Goal: Obtain resource: Download file/media

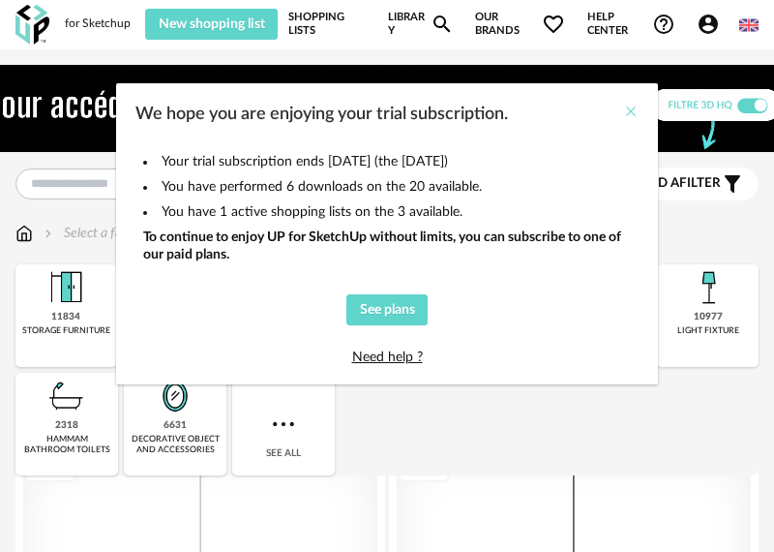
click at [628, 106] on icon "Close" at bounding box center [630, 111] width 15 height 15
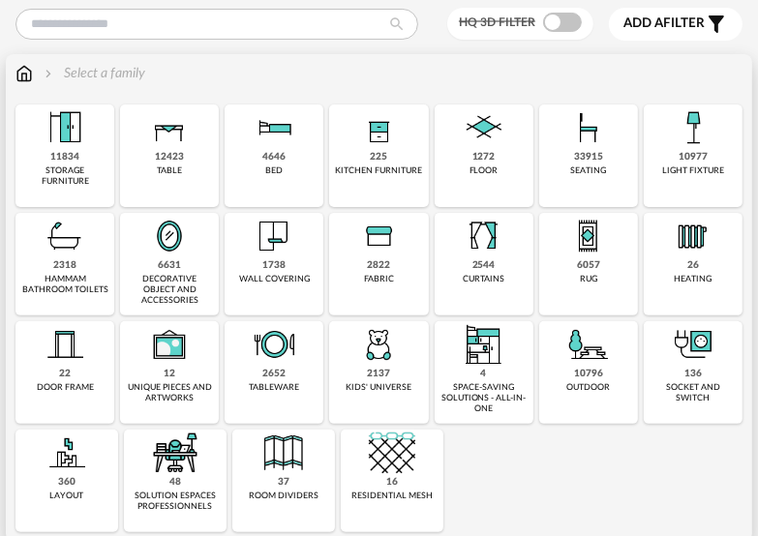
scroll to position [194, 0]
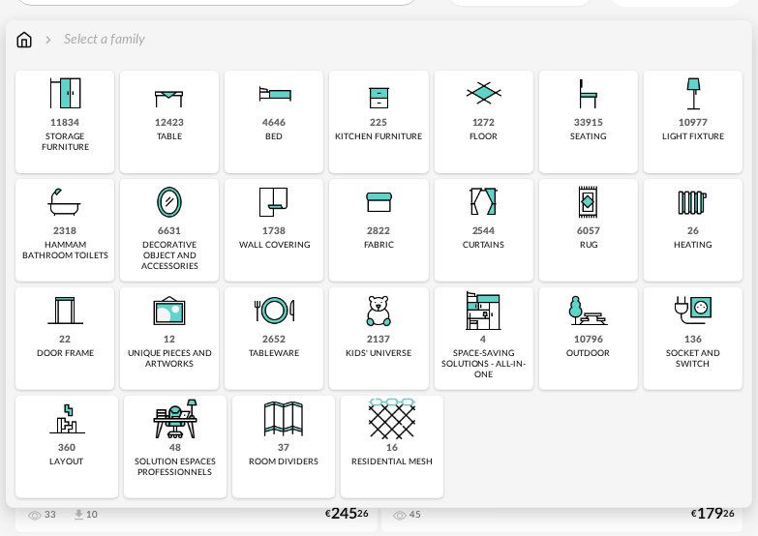
click at [600, 243] on div "6057 rug" at bounding box center [588, 230] width 99 height 103
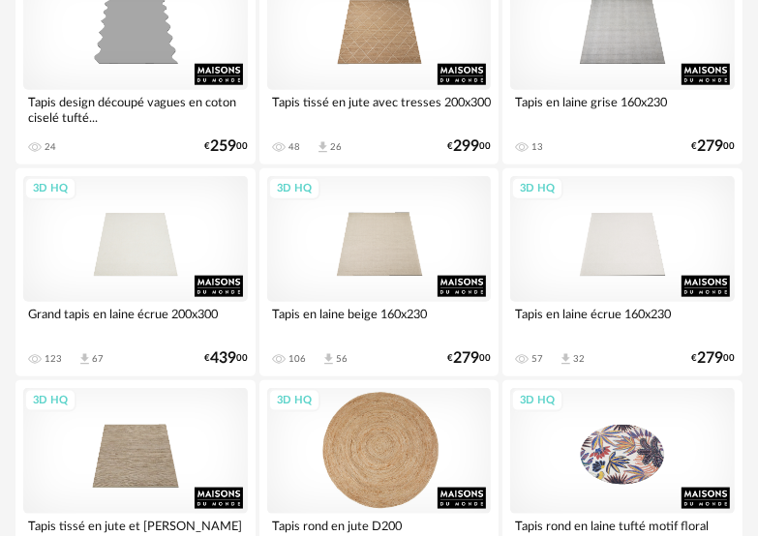
scroll to position [774, 0]
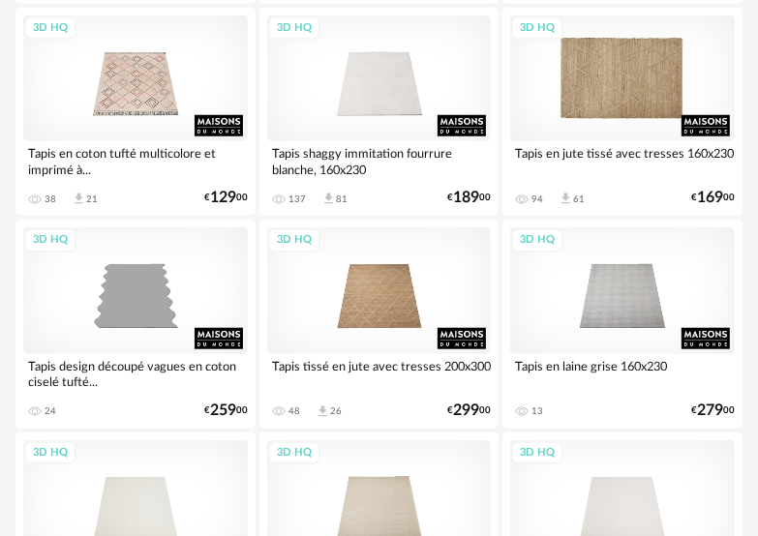
click at [679, 77] on div "3D HQ" at bounding box center [622, 78] width 225 height 126
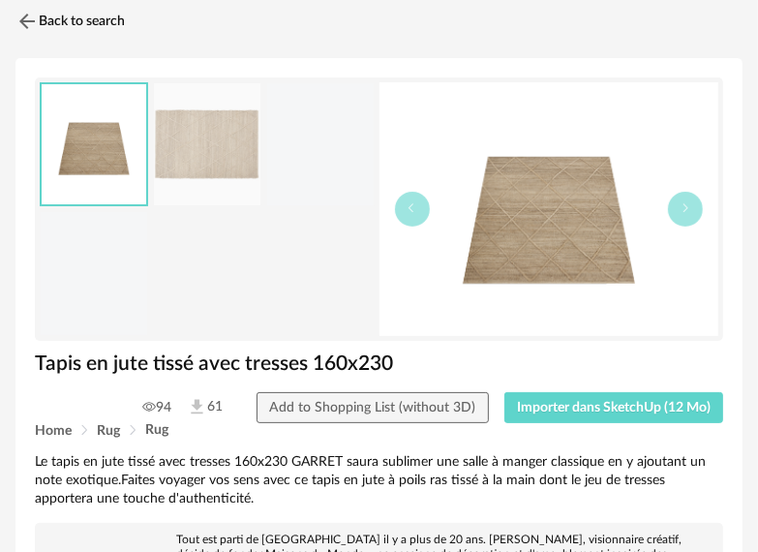
scroll to position [97, 0]
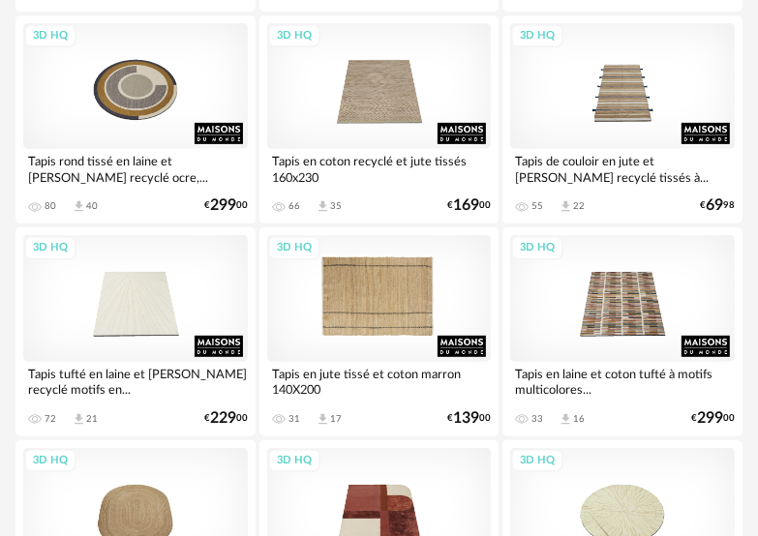
scroll to position [4452, 0]
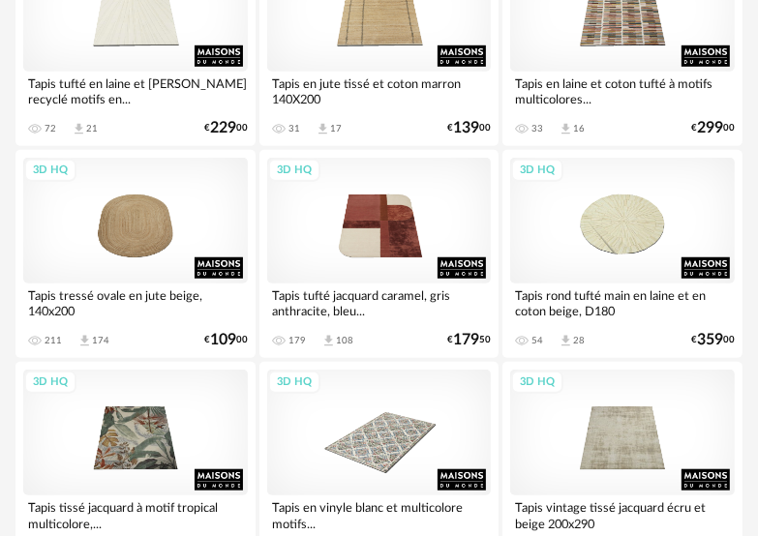
click at [139, 76] on div "Tapis tufté en laine et [PERSON_NAME] recyclé motifs en..." at bounding box center [135, 91] width 225 height 39
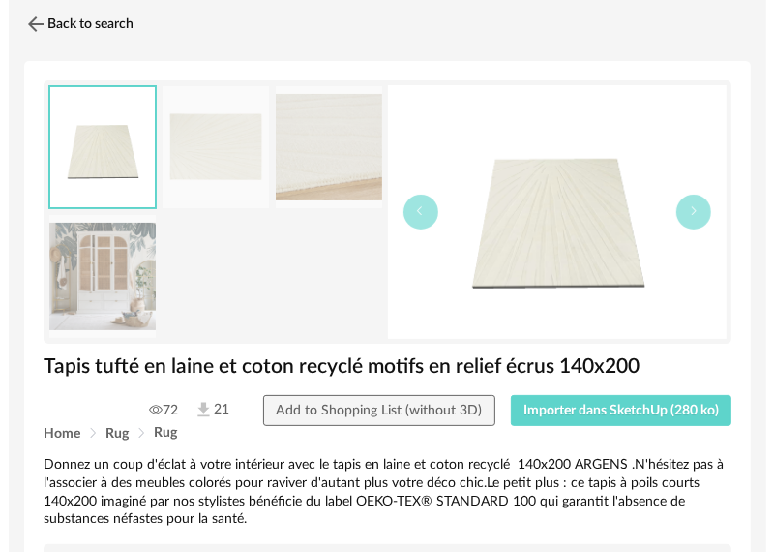
scroll to position [97, 0]
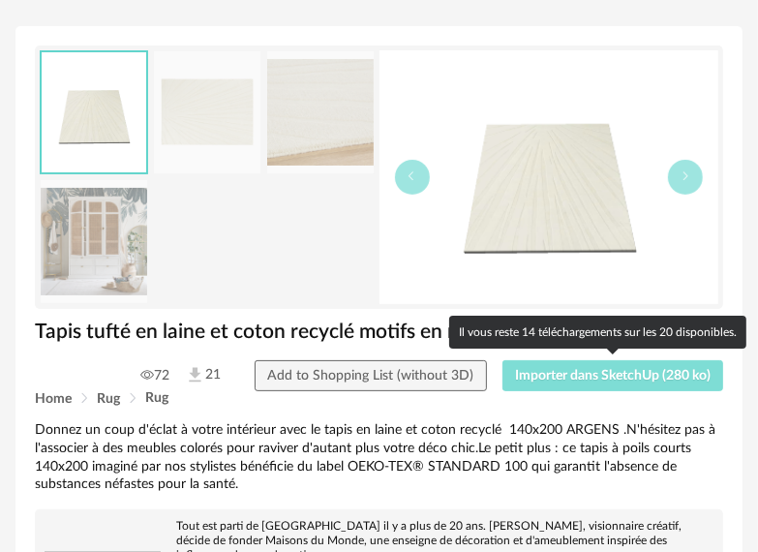
click at [602, 372] on span "Importer dans SketchUp (280 ko)" at bounding box center [612, 376] width 195 height 14
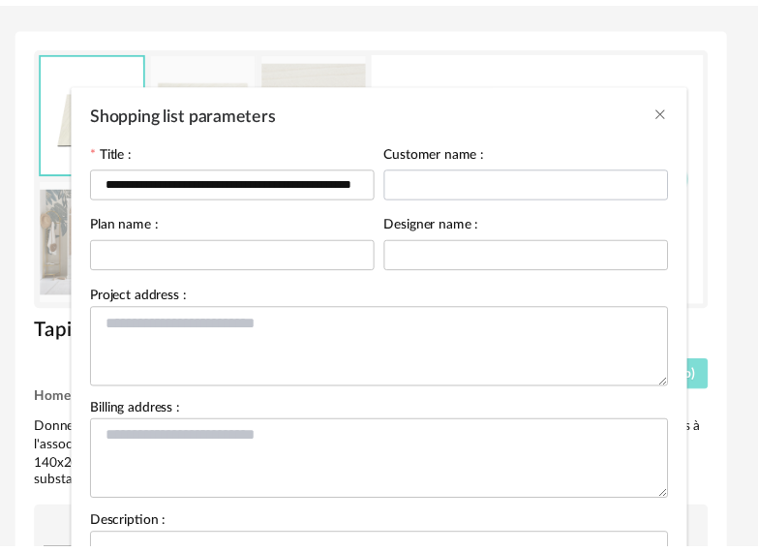
scroll to position [220, 0]
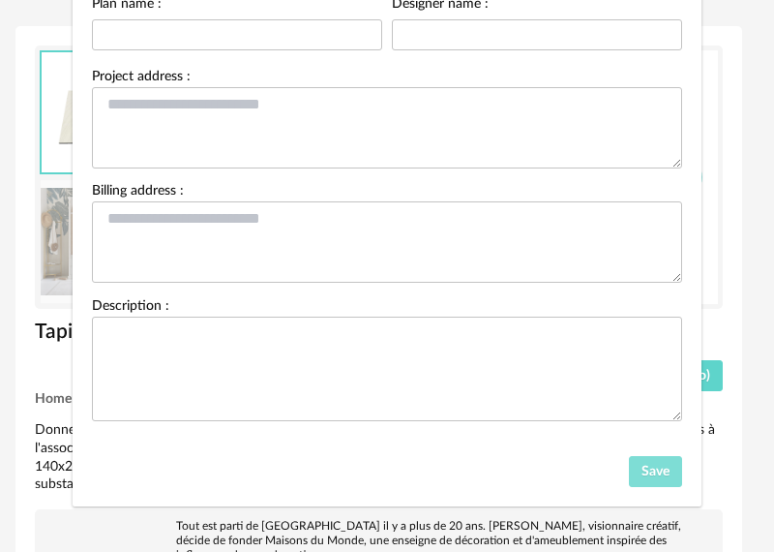
click at [653, 475] on button "Save" at bounding box center [656, 471] width 54 height 31
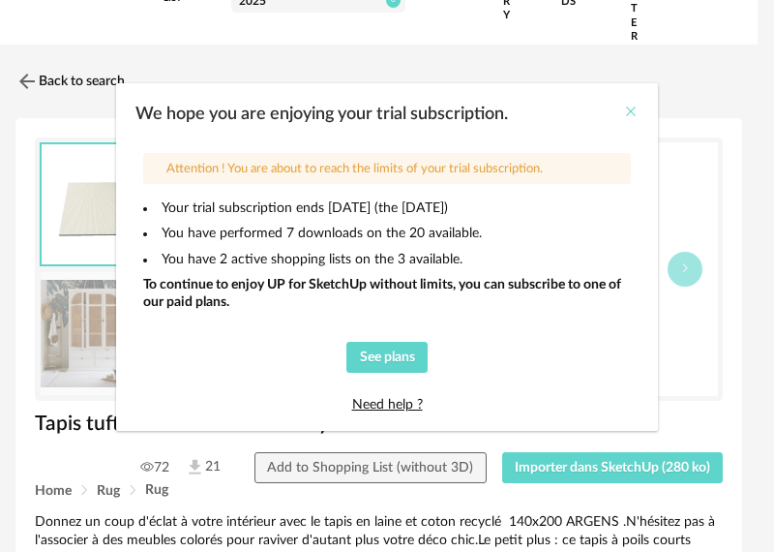
drag, startPoint x: 631, startPoint y: 112, endPoint x: 643, endPoint y: 100, distance: 17.1
click at [631, 112] on icon "Close" at bounding box center [630, 111] width 15 height 15
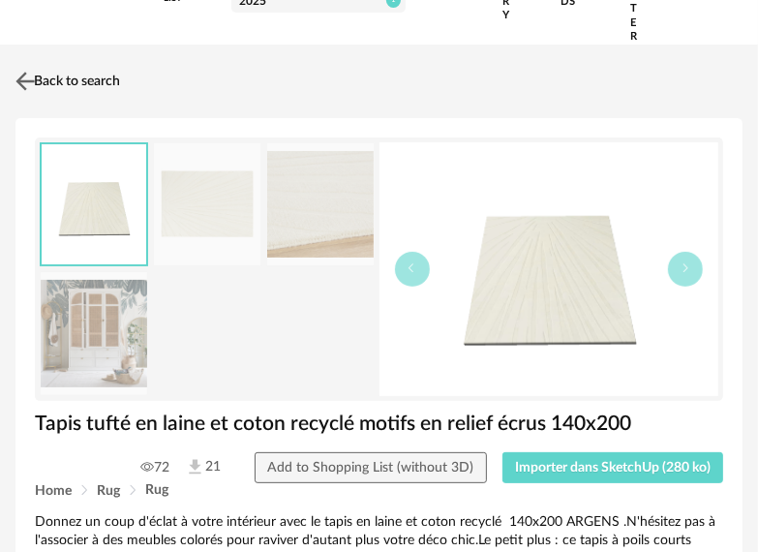
click at [41, 91] on link "Back to search" at bounding box center [65, 81] width 109 height 43
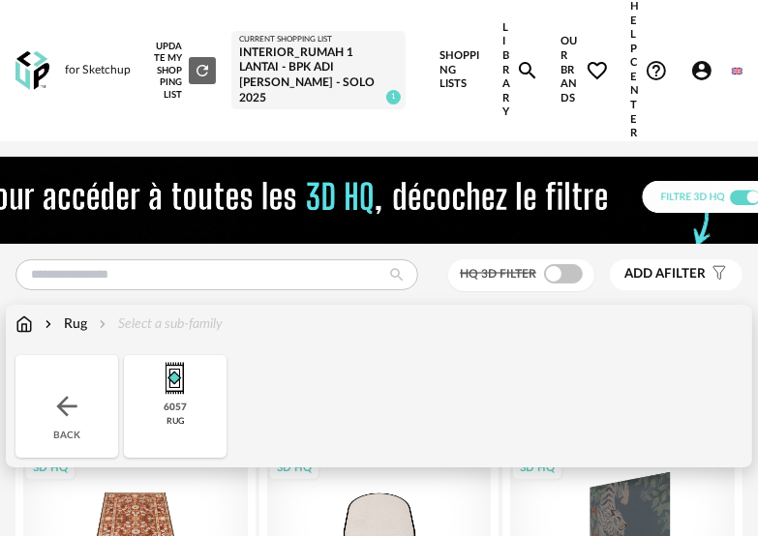
click at [66, 322] on div "Rug" at bounding box center [64, 324] width 46 height 19
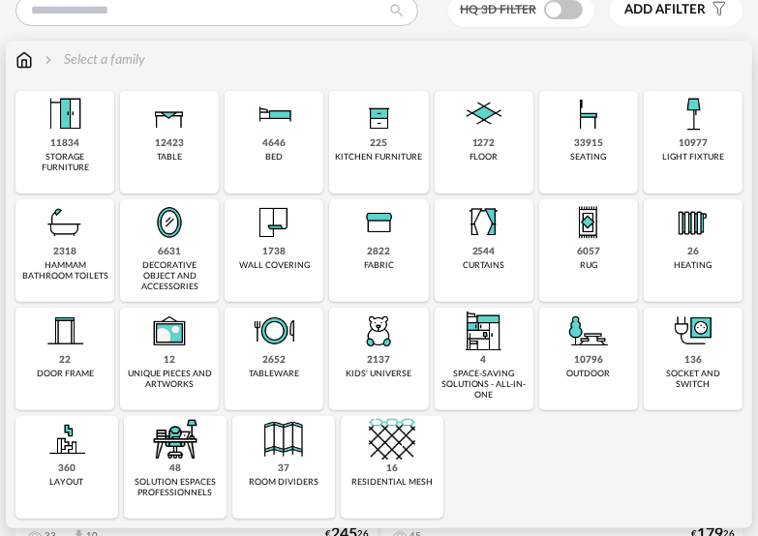
scroll to position [290, 0]
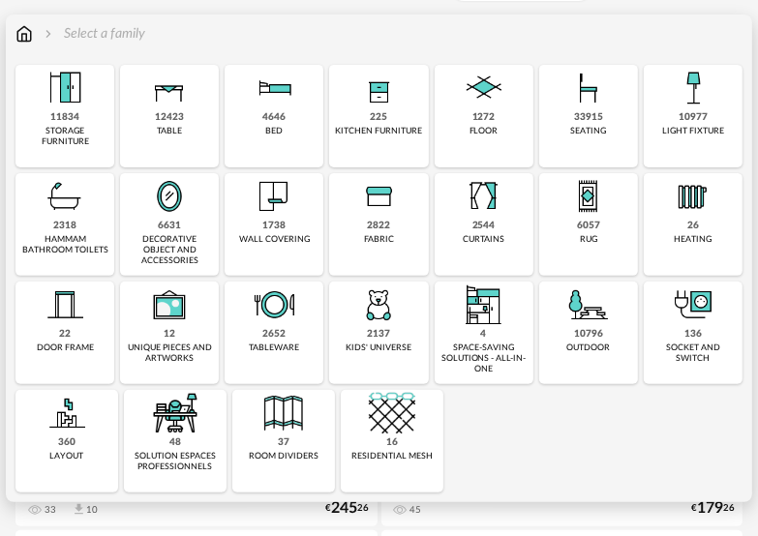
click at [571, 112] on div "33915 seating" at bounding box center [588, 116] width 99 height 103
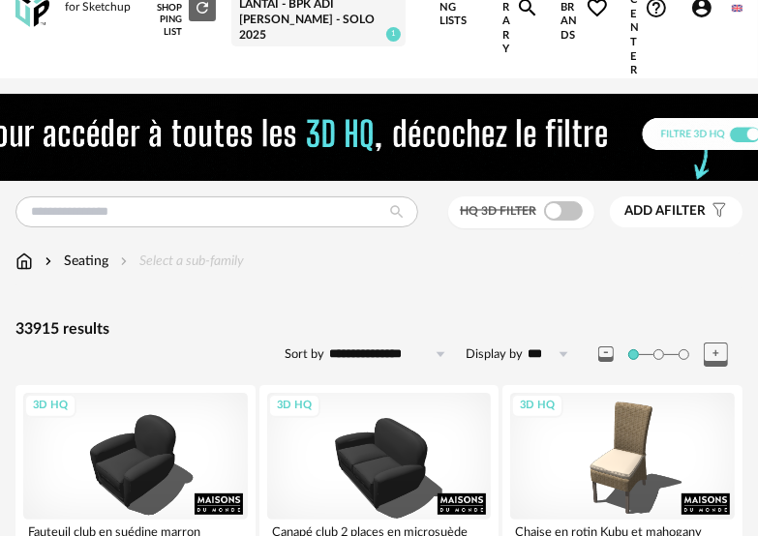
scroll to position [97, 0]
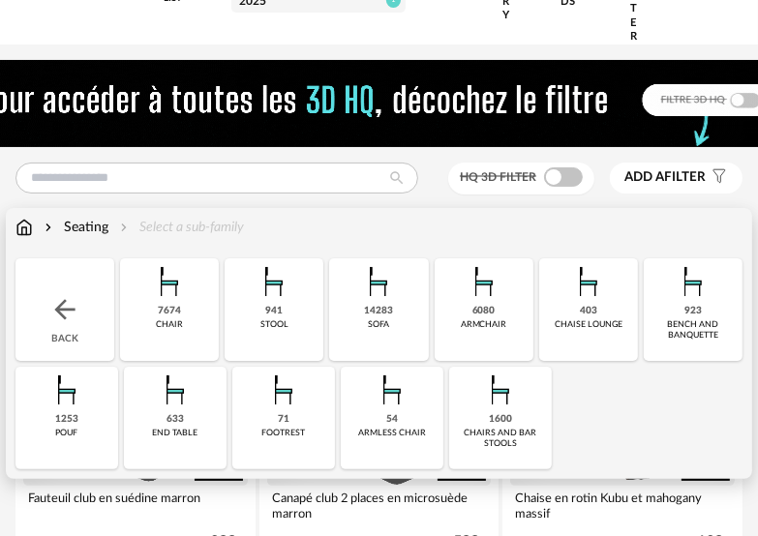
click at [271, 307] on div "941" at bounding box center [273, 311] width 17 height 13
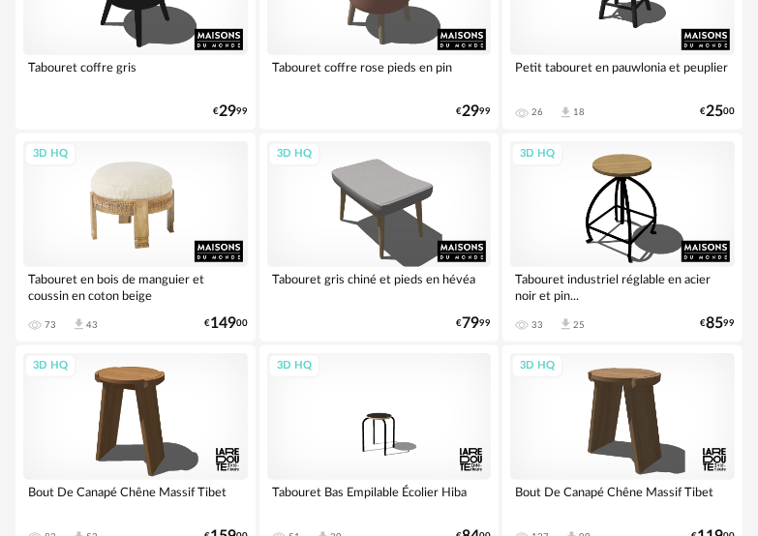
scroll to position [774, 0]
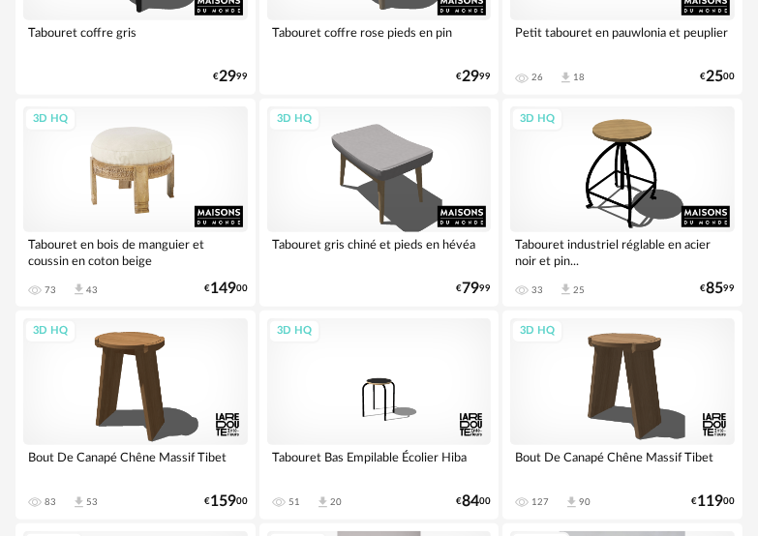
click at [170, 205] on div "3D HQ" at bounding box center [135, 169] width 225 height 126
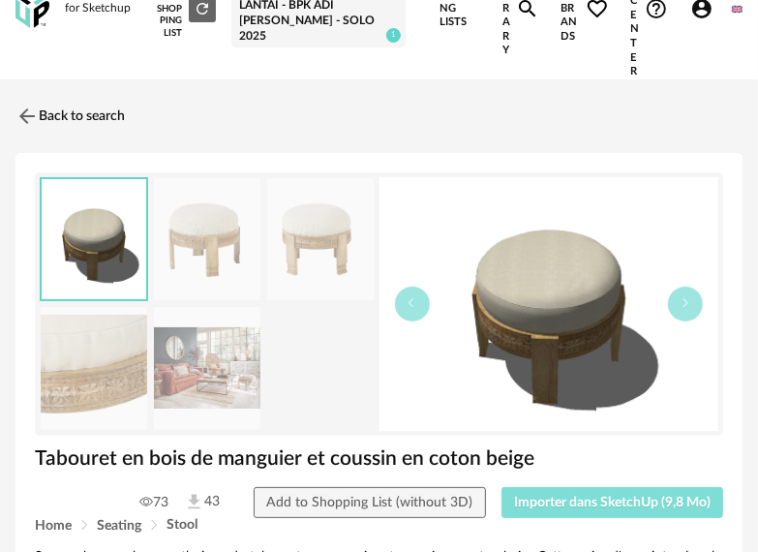
scroll to position [97, 0]
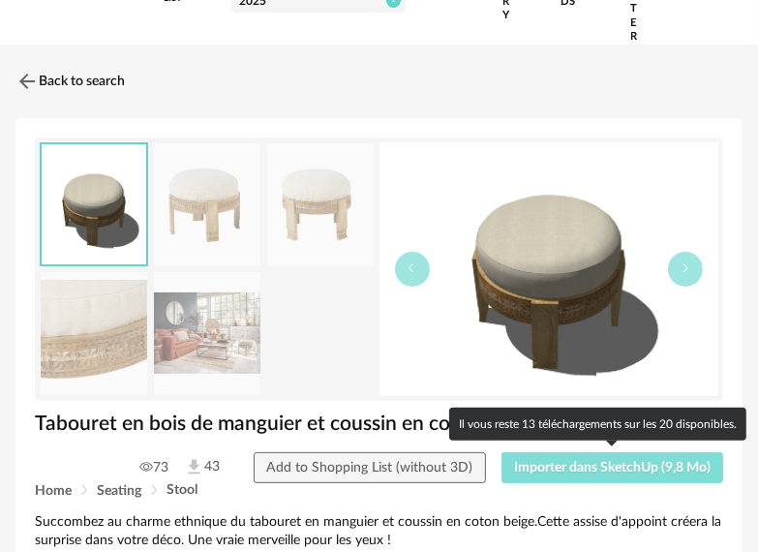
click at [605, 467] on span "Importer dans SketchUp (9,8 Mo)" at bounding box center [612, 468] width 196 height 14
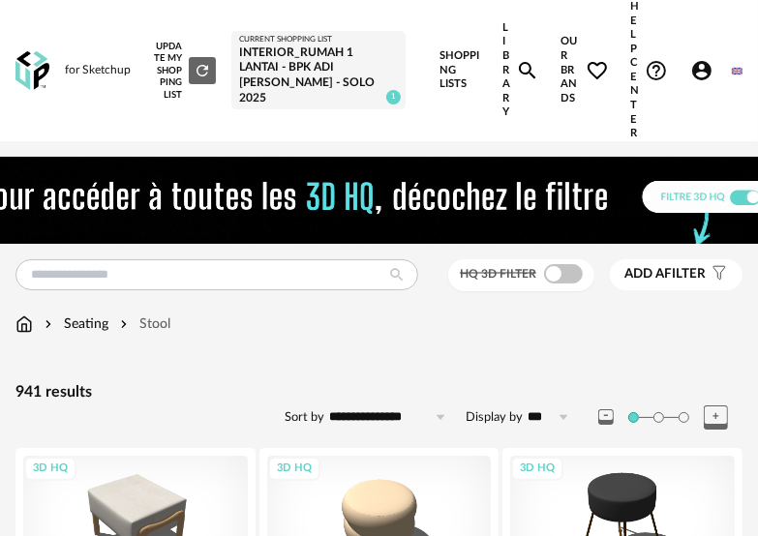
click at [550, 260] on div "HQ 3D filter" at bounding box center [521, 275] width 146 height 32
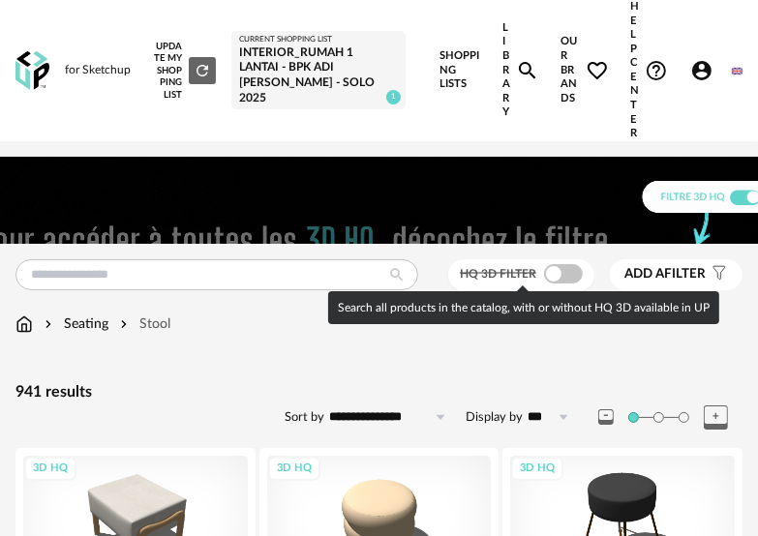
click at [554, 271] on span at bounding box center [563, 273] width 39 height 19
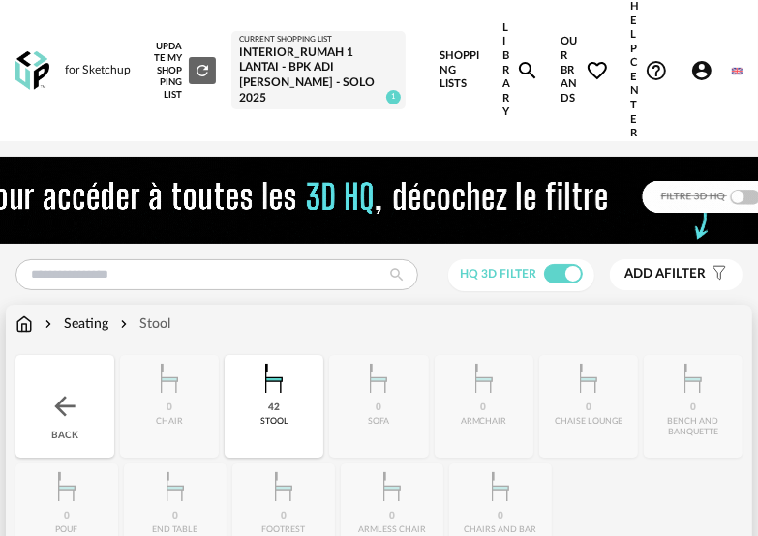
scroll to position [194, 0]
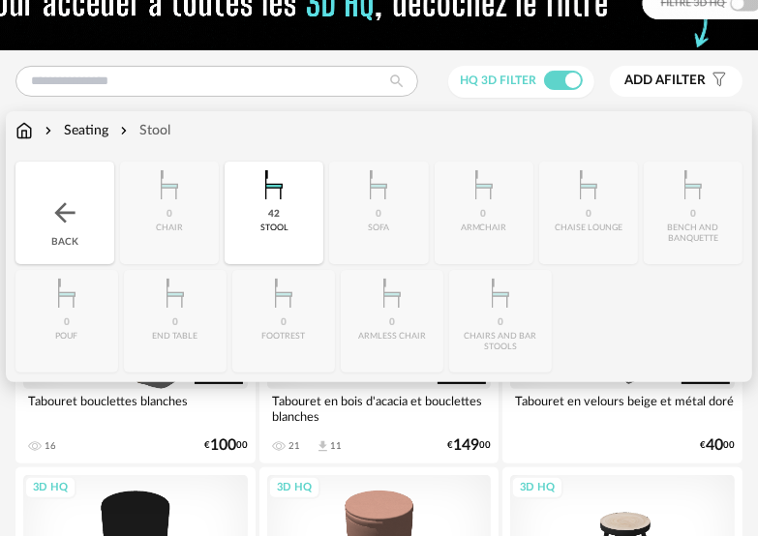
click at [95, 308] on div "Close icon Back 0 chair 42 [GEOGRAPHIC_DATA] 0 [GEOGRAPHIC_DATA] 0 armchair 0 […" at bounding box center [378, 267] width 727 height 211
click at [97, 132] on div "Seating" at bounding box center [75, 130] width 68 height 19
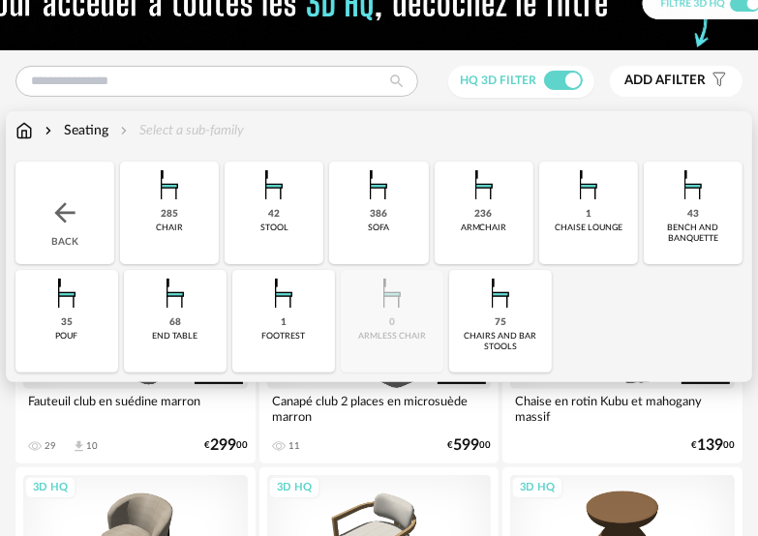
click at [72, 300] on img at bounding box center [67, 293] width 46 height 46
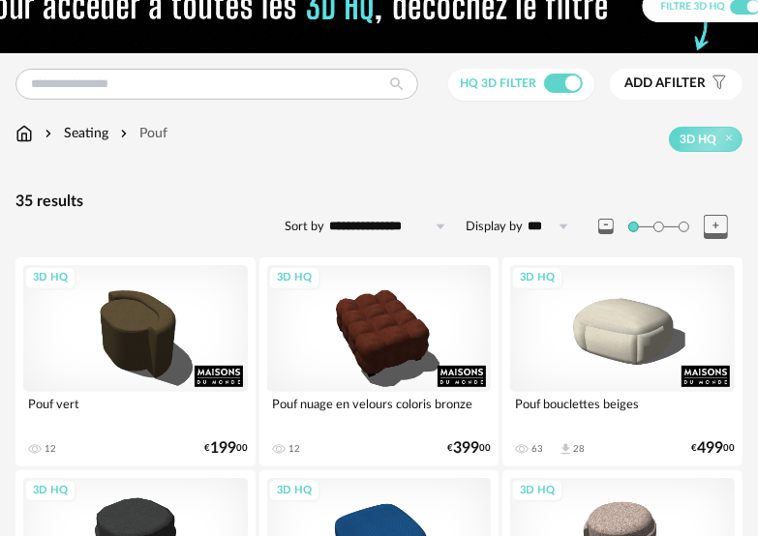
scroll to position [97, 0]
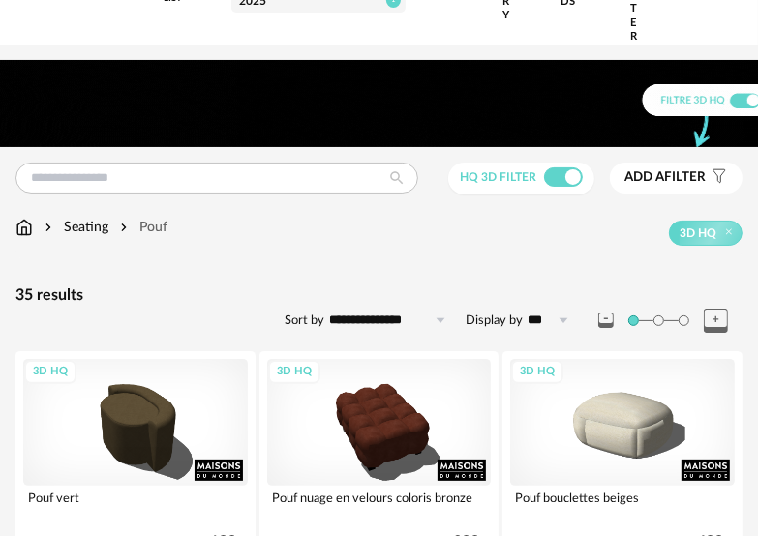
click at [97, 232] on div "Seating" at bounding box center [75, 227] width 68 height 19
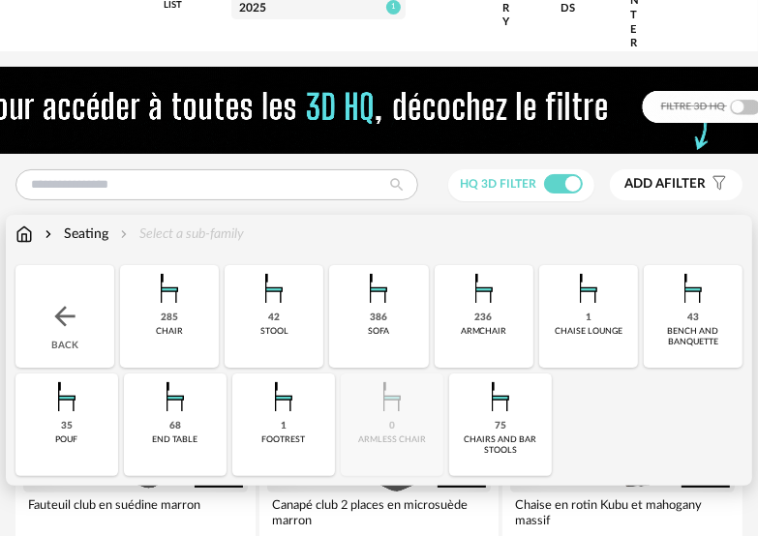
scroll to position [194, 0]
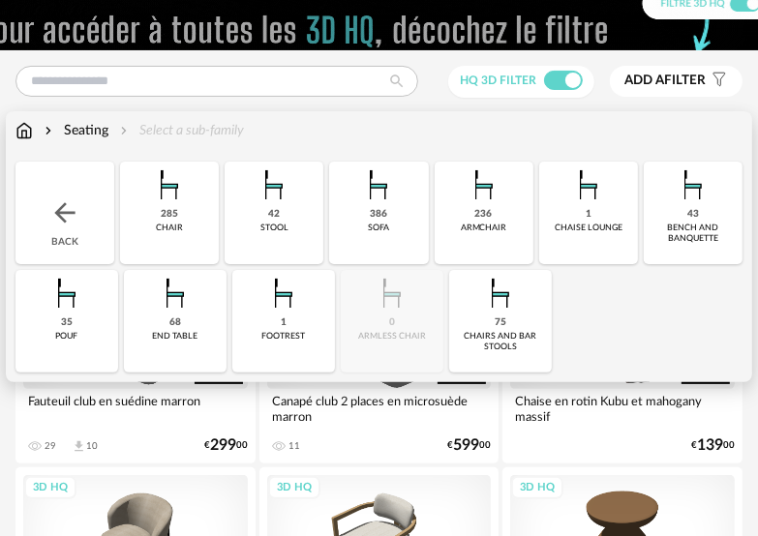
click at [588, 213] on div "1" at bounding box center [589, 214] width 6 height 13
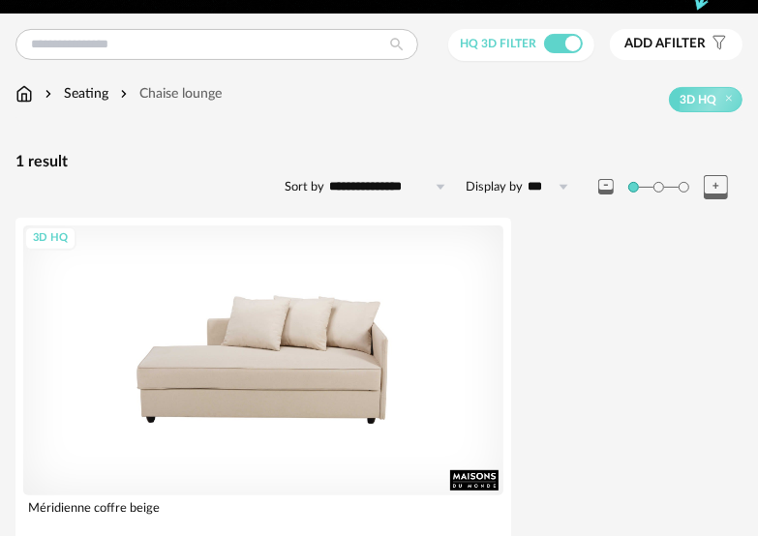
scroll to position [290, 0]
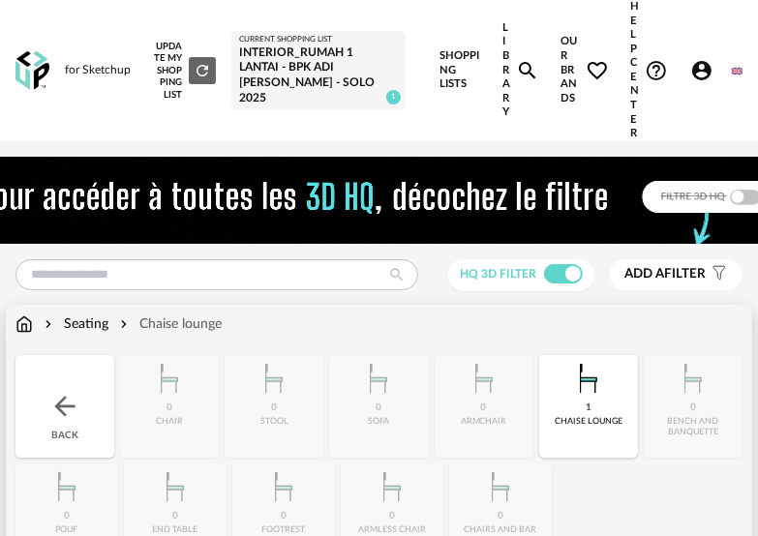
click at [96, 326] on div "Seating" at bounding box center [75, 324] width 68 height 19
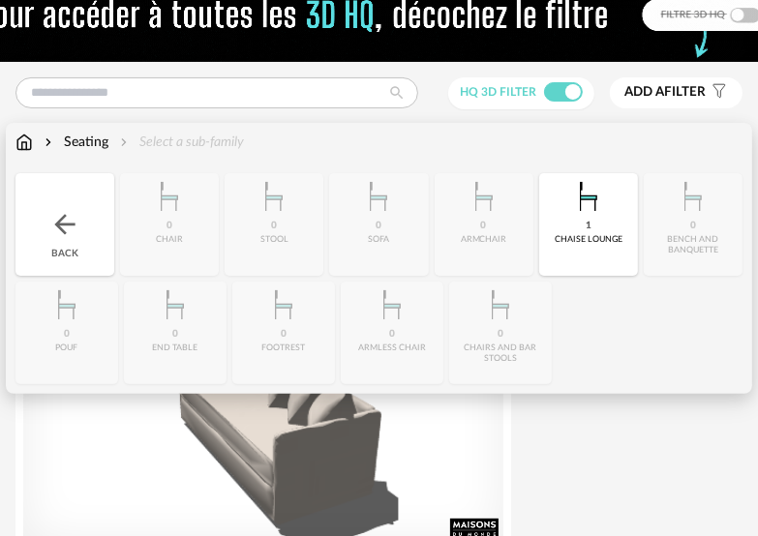
scroll to position [194, 0]
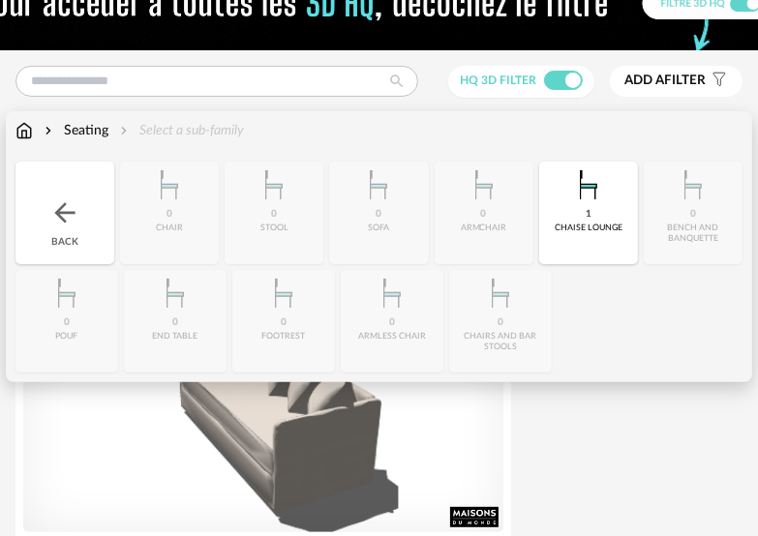
click at [100, 135] on div "Seating" at bounding box center [75, 130] width 68 height 19
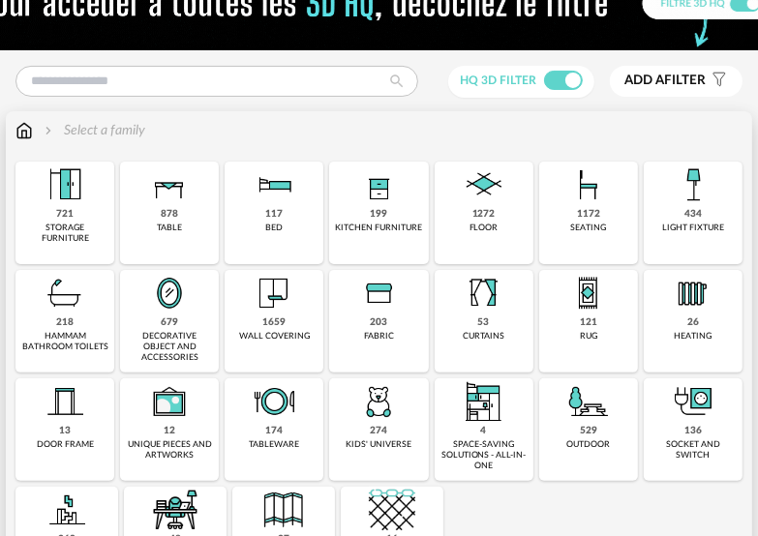
drag, startPoint x: 100, startPoint y: 221, endPoint x: 221, endPoint y: 139, distance: 145.8
click at [221, 139] on div "Select a family Close icon 721 storage furniture 878 table 117 bed 199 kitchen …" at bounding box center [379, 355] width 746 height 488
click at [236, 132] on div "Select a family" at bounding box center [378, 130] width 727 height 19
click at [565, 210] on div "1172 seating" at bounding box center [588, 213] width 99 height 103
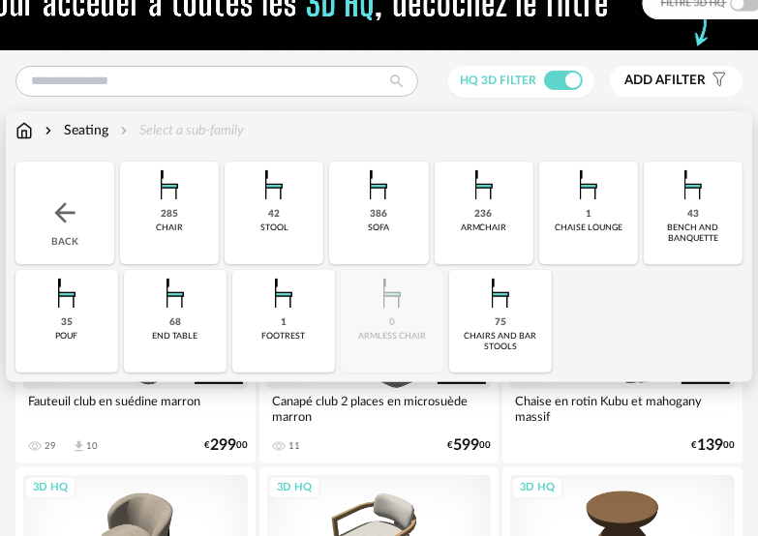
click at [184, 210] on div "285 chair" at bounding box center [169, 213] width 99 height 103
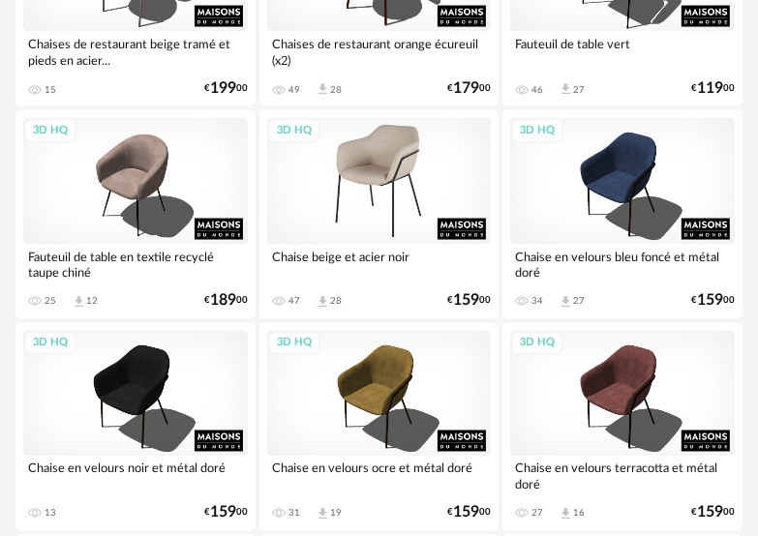
scroll to position [1645, 0]
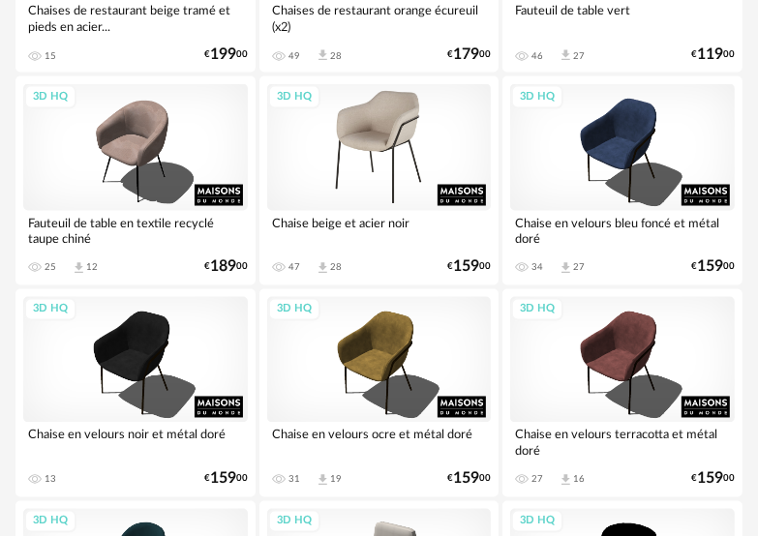
click at [364, 176] on div "3D HQ" at bounding box center [379, 147] width 225 height 126
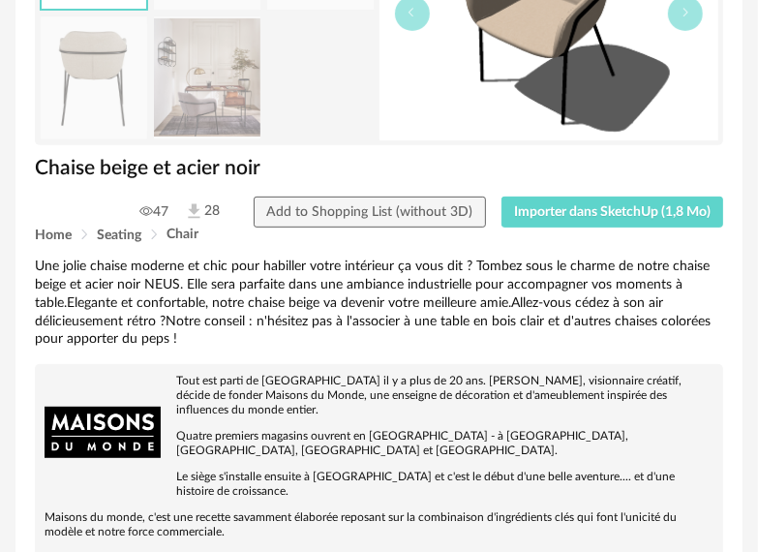
scroll to position [387, 0]
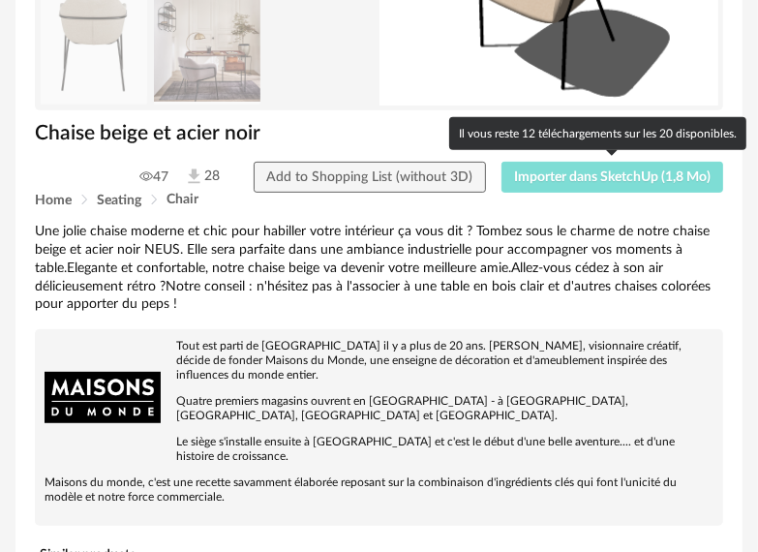
click at [631, 188] on button "Importer dans SketchUp (1,8 Mo)" at bounding box center [612, 177] width 223 height 31
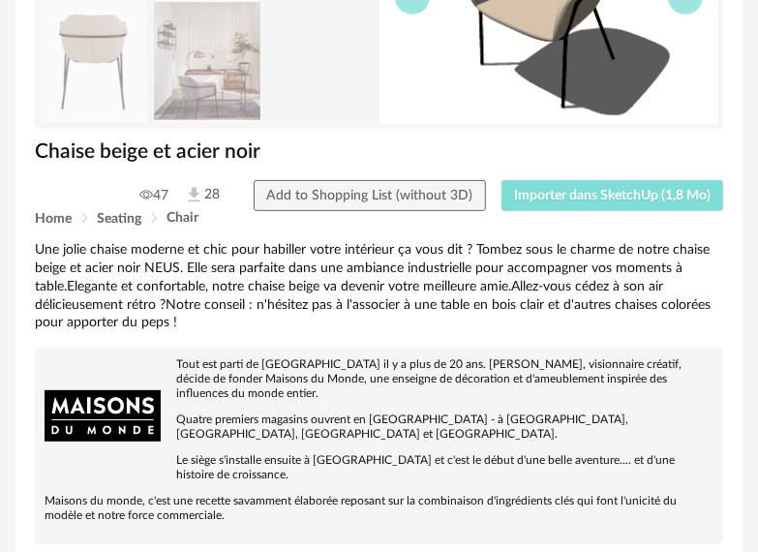
scroll to position [0, 0]
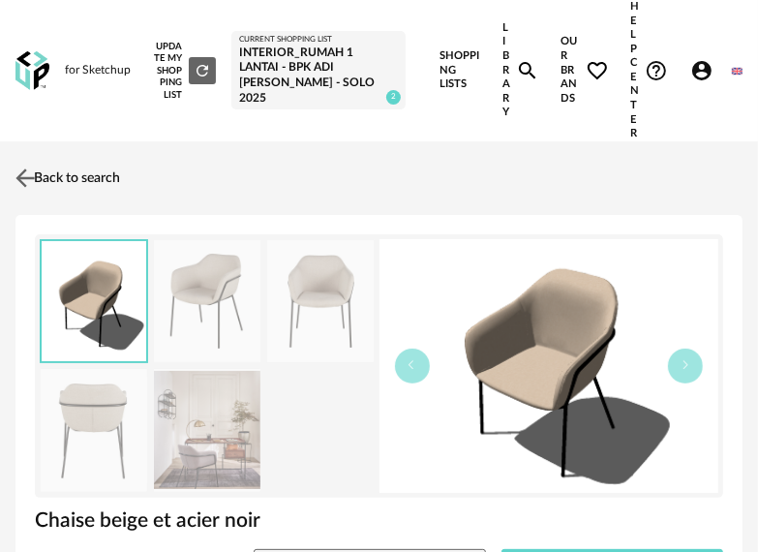
click at [19, 178] on img at bounding box center [26, 178] width 28 height 28
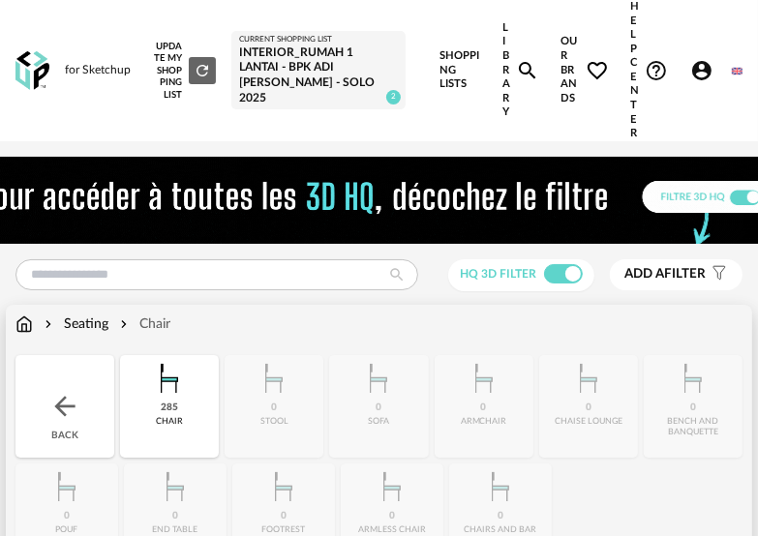
click at [95, 333] on div "Seating Chair" at bounding box center [378, 335] width 727 height 41
click at [102, 328] on div "Seating" at bounding box center [75, 324] width 68 height 19
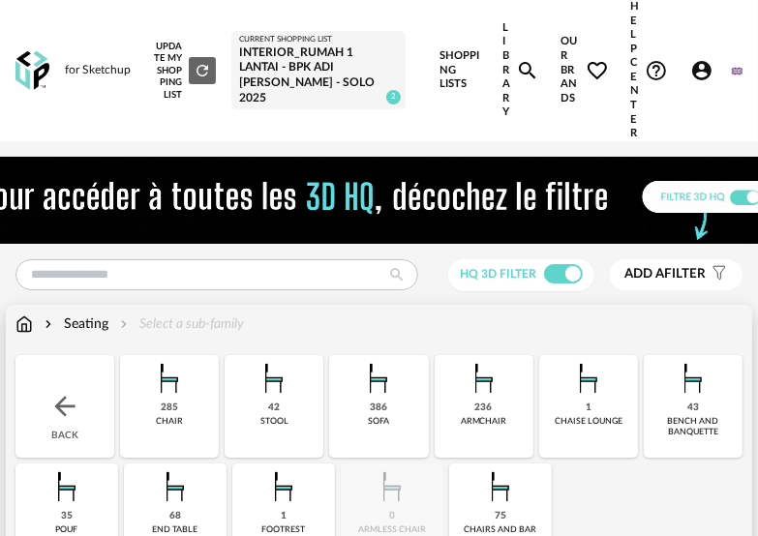
click at [35, 329] on div "Seating Select a sub-family" at bounding box center [129, 324] width 228 height 19
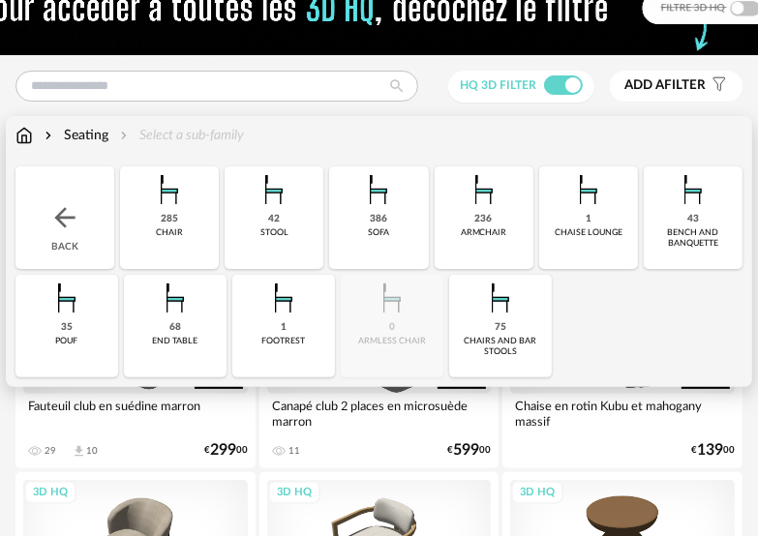
scroll to position [194, 0]
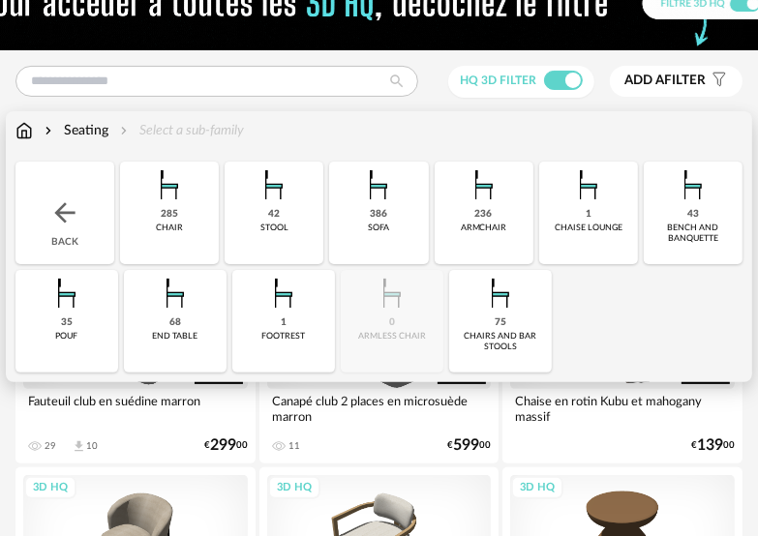
click at [25, 131] on img at bounding box center [23, 130] width 17 height 19
click at [68, 215] on img at bounding box center [64, 212] width 31 height 31
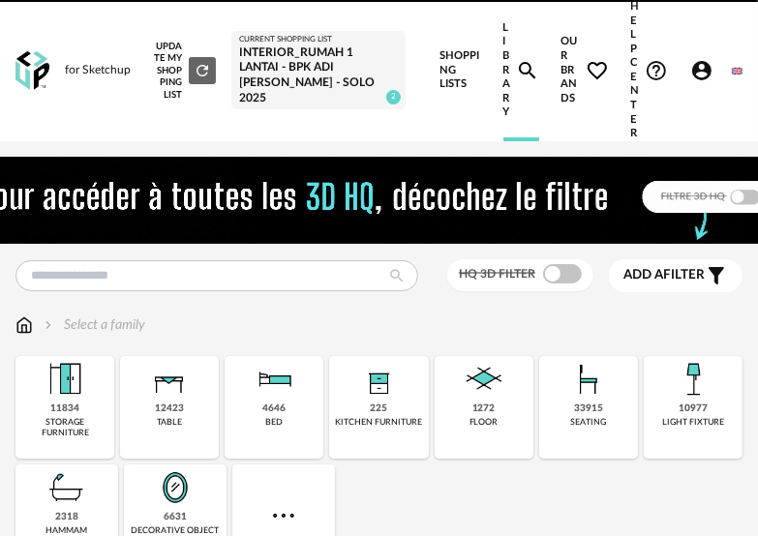
click at [181, 316] on div "Select a family" at bounding box center [378, 325] width 727 height 19
click at [171, 379] on img at bounding box center [169, 379] width 46 height 46
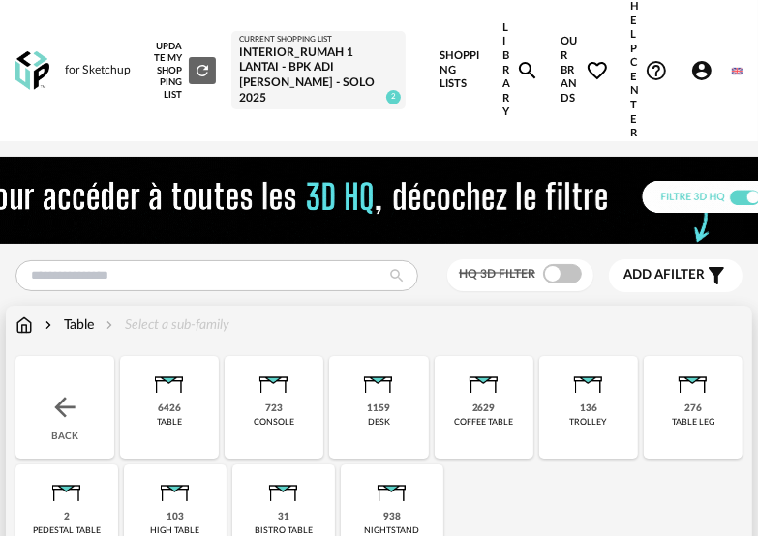
scroll to position [97, 0]
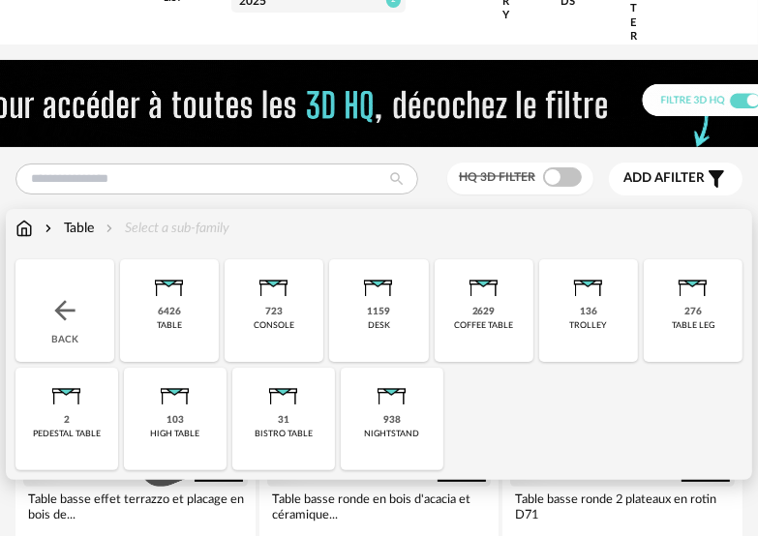
click at [476, 316] on div "2629" at bounding box center [483, 312] width 23 height 13
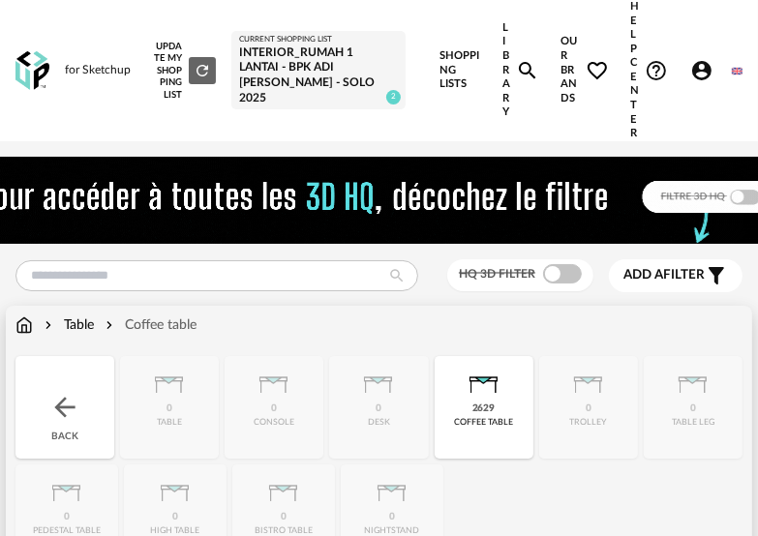
click at [74, 414] on img at bounding box center [64, 407] width 31 height 31
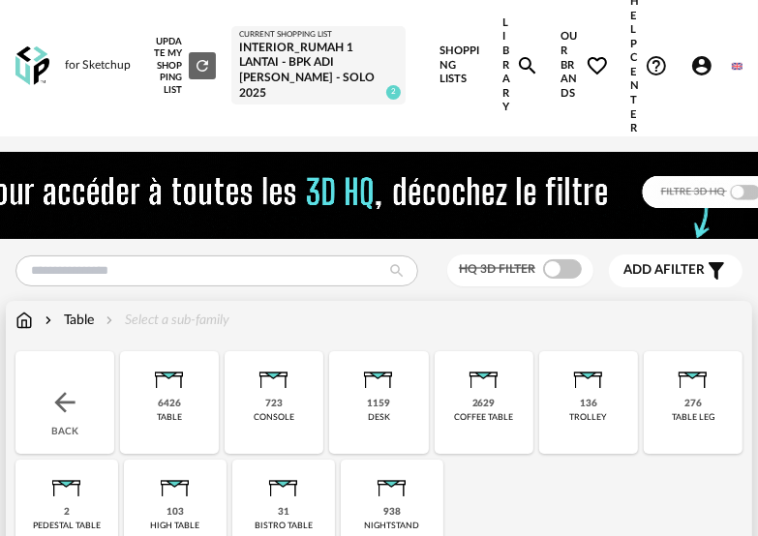
scroll to position [97, 0]
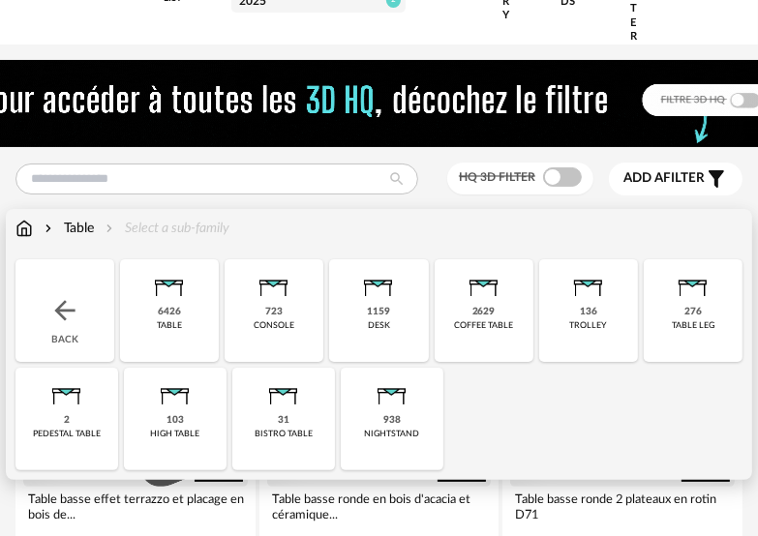
click at [287, 316] on div "723 console" at bounding box center [274, 310] width 99 height 103
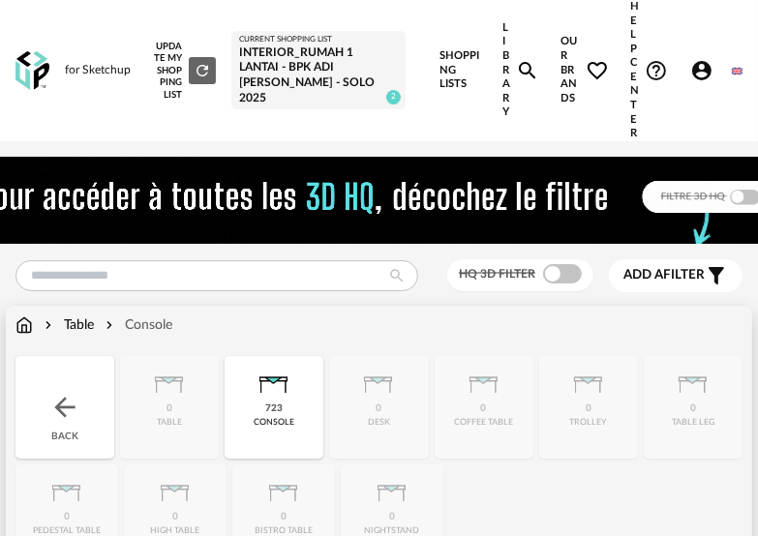
click at [85, 409] on div "Back" at bounding box center [64, 407] width 99 height 103
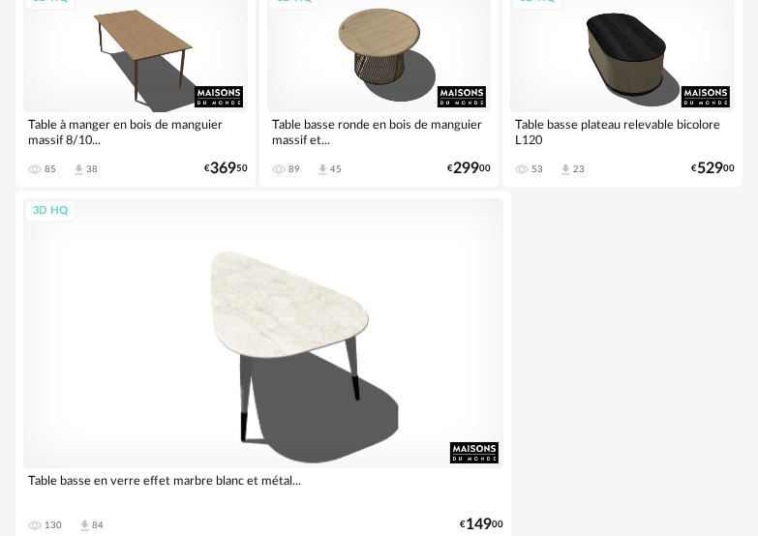
scroll to position [7395, 0]
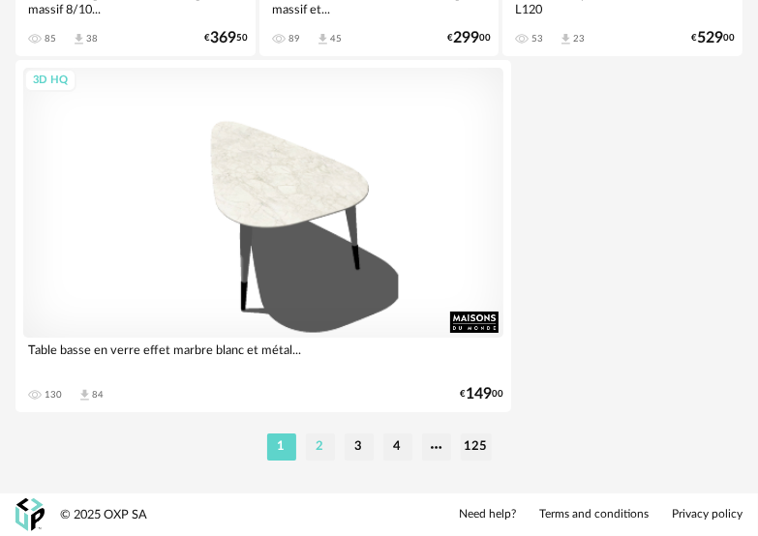
click at [326, 447] on li "2" at bounding box center [320, 447] width 29 height 27
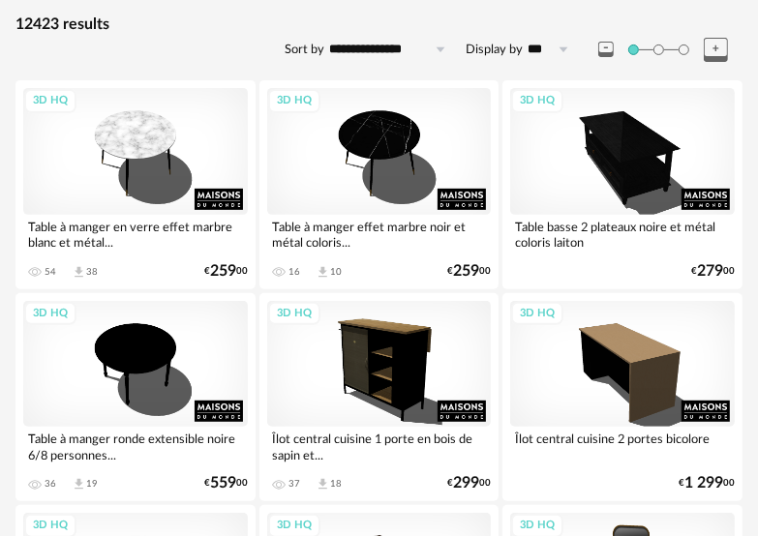
scroll to position [97, 0]
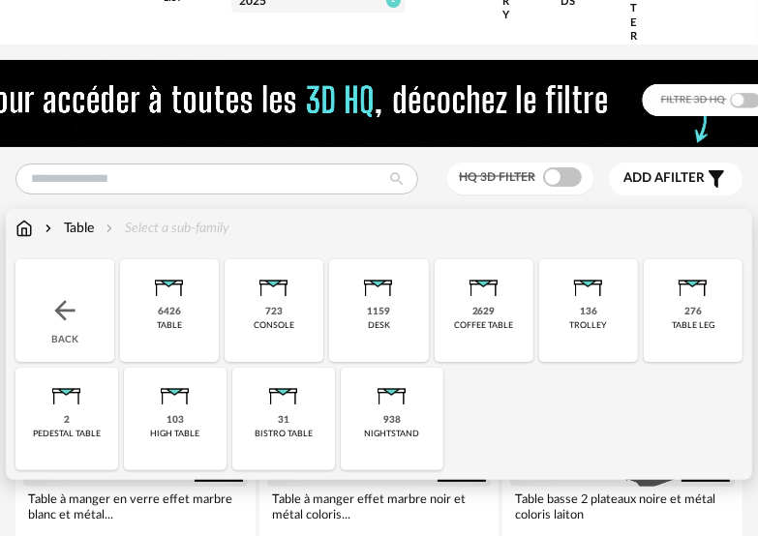
click at [310, 403] on div "31 bistro table" at bounding box center [283, 419] width 103 height 103
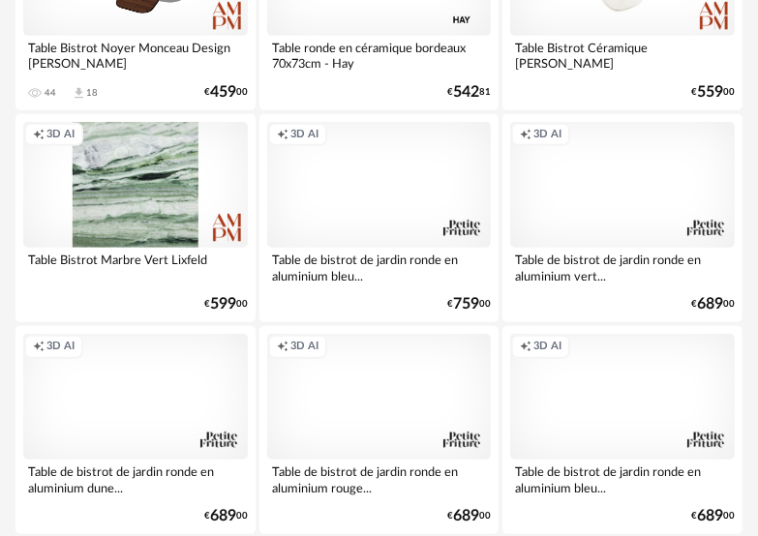
scroll to position [290, 0]
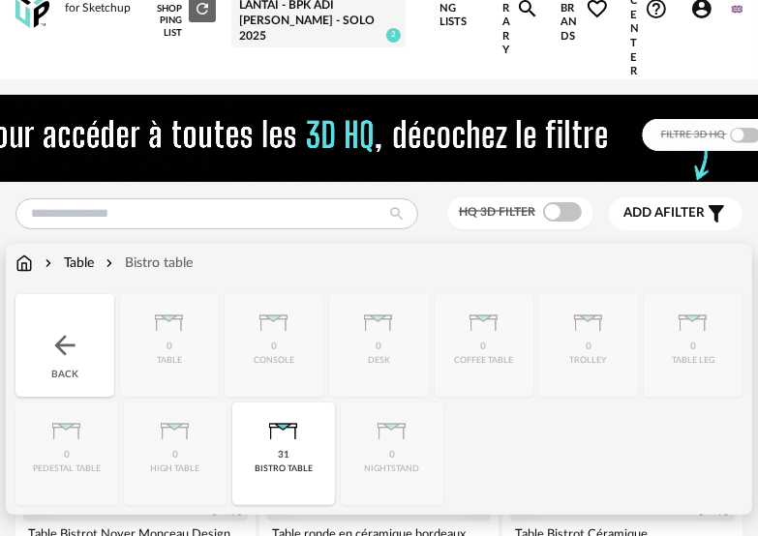
scroll to position [97, 0]
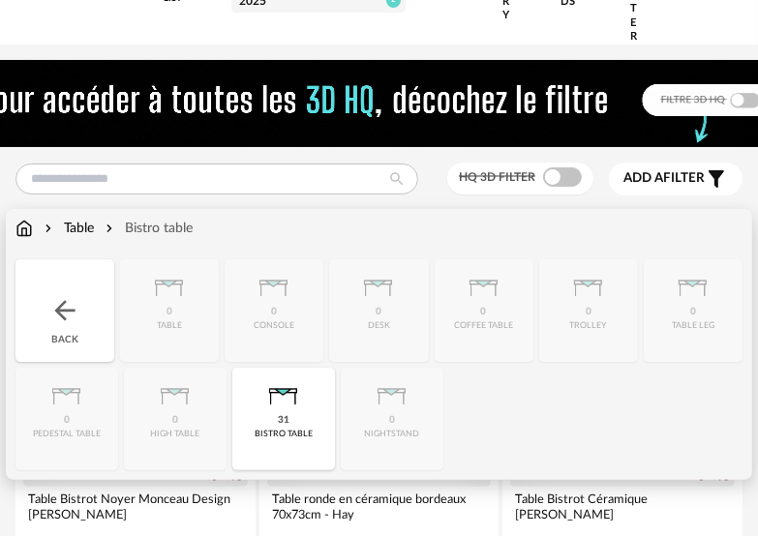
click at [410, 373] on div "Close icon Back 0 table 0 console 0 desk 0 coffee table 0 trolley 0 table leg 0…" at bounding box center [378, 364] width 727 height 211
click at [82, 219] on div "Table" at bounding box center [67, 228] width 53 height 19
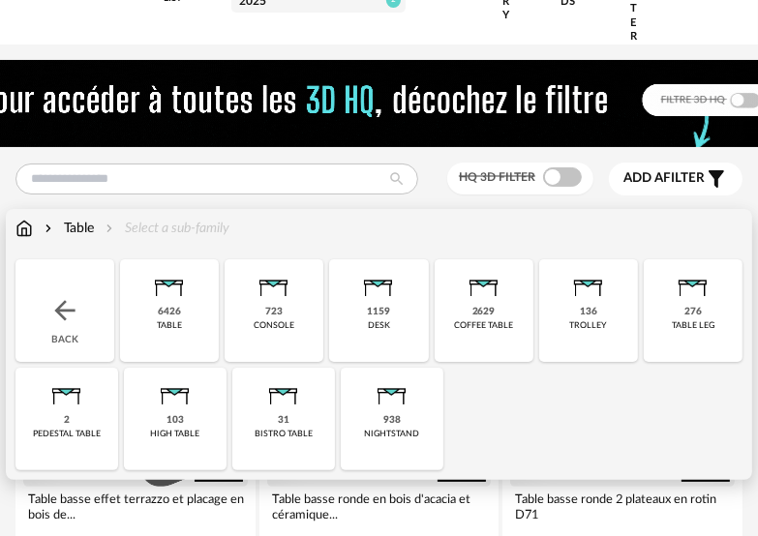
click at [412, 426] on div "938 nightstand" at bounding box center [392, 419] width 103 height 103
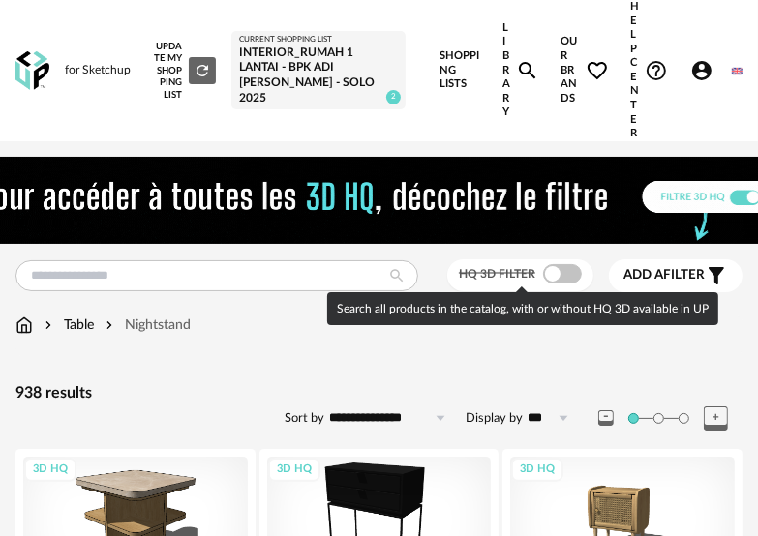
click at [548, 278] on span at bounding box center [562, 273] width 39 height 19
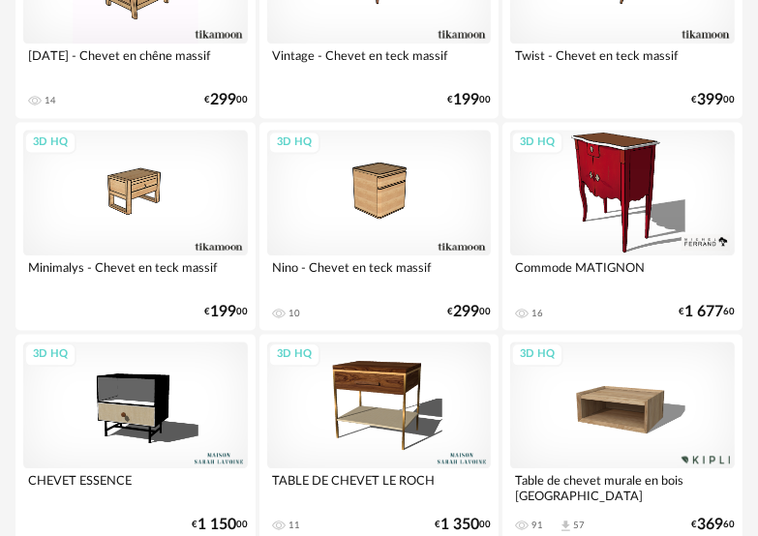
scroll to position [1926, 0]
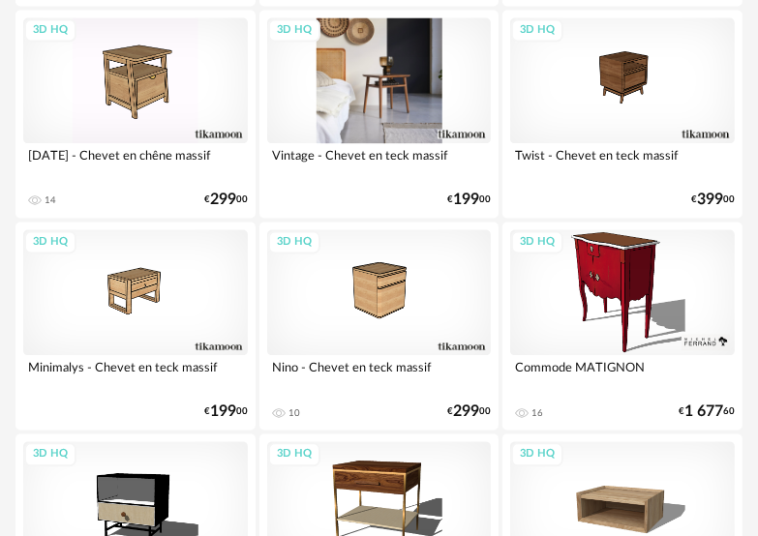
click at [411, 111] on div "3D HQ" at bounding box center [379, 80] width 225 height 126
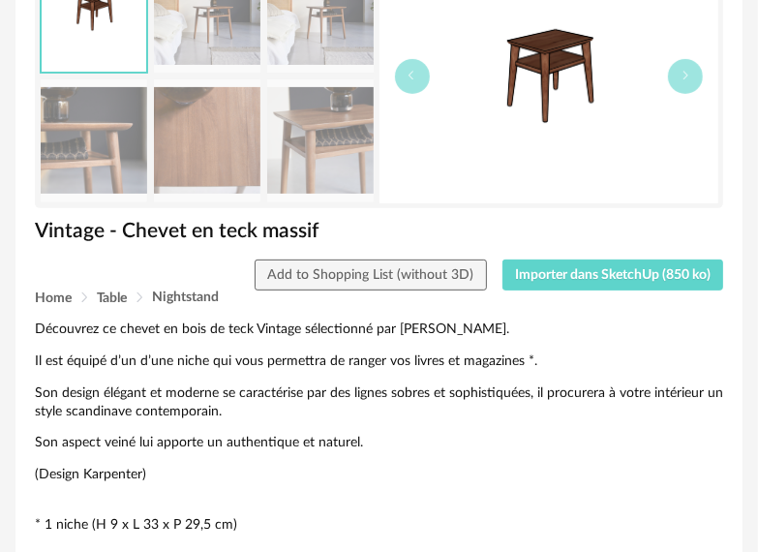
scroll to position [290, 0]
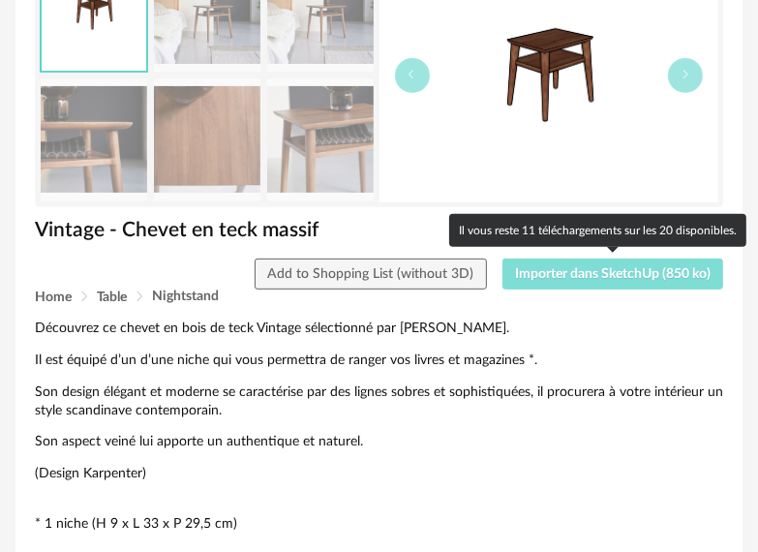
click at [629, 286] on button "Importer dans SketchUp (850 ko)" at bounding box center [613, 273] width 222 height 31
